Goal: Transaction & Acquisition: Purchase product/service

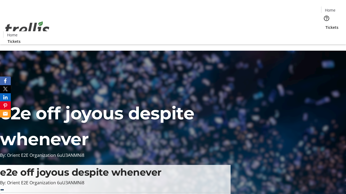
click at [325, 25] on span "Tickets" at bounding box center [331, 28] width 13 height 6
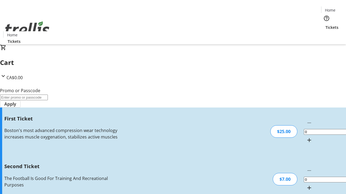
click at [306, 137] on mat-icon "Increment by one" at bounding box center [309, 140] width 6 height 6
type input "1"
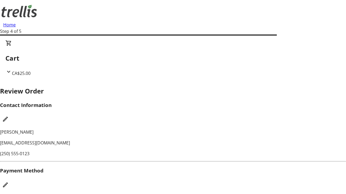
click at [9, 182] on mat-icon "Edit Payment Method" at bounding box center [5, 185] width 6 height 6
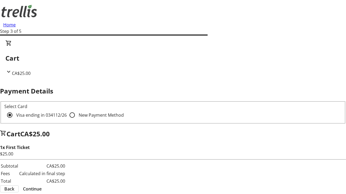
click at [67, 110] on input "New Payment Method" at bounding box center [72, 115] width 11 height 11
radio input "true"
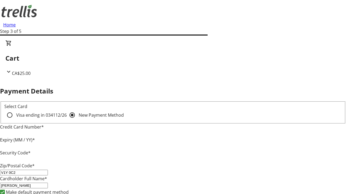
type input "V1Y 0C2"
